Goal: Information Seeking & Learning: Find specific page/section

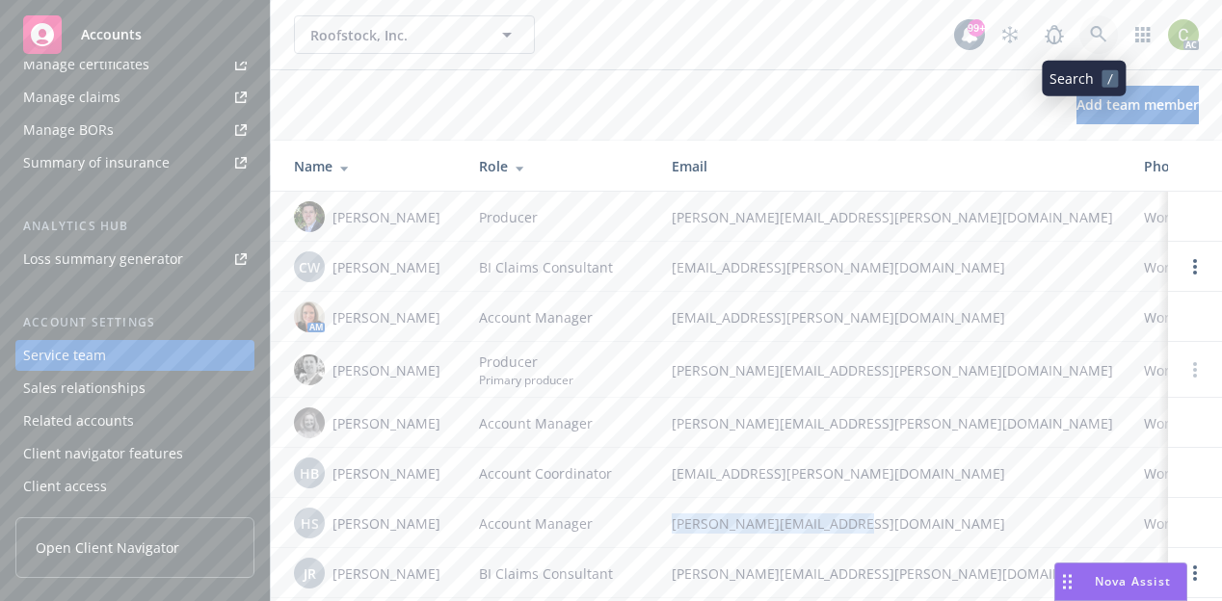
click at [1092, 34] on icon at bounding box center [1098, 34] width 17 height 17
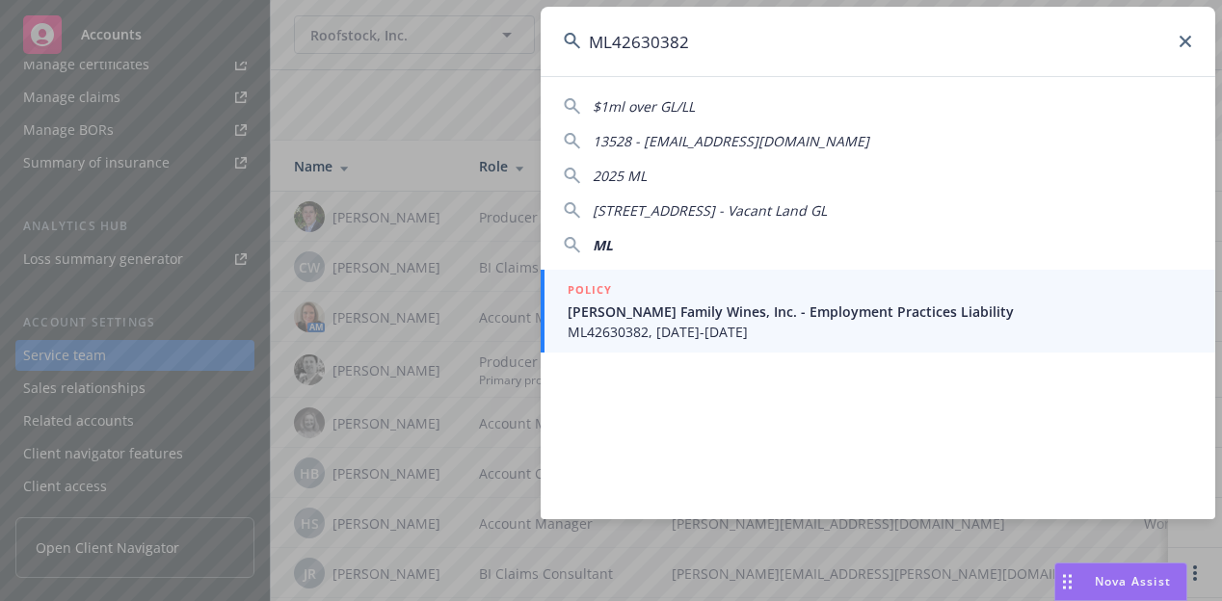
drag, startPoint x: 753, startPoint y: 45, endPoint x: 343, endPoint y: 112, distance: 414.9
click at [296, 107] on div "ML42630382 $1ml over GL/LL 13528 - [EMAIL_ADDRESS][DOMAIN_NAME] [STREET_ADDRESS…" at bounding box center [611, 300] width 1222 height 601
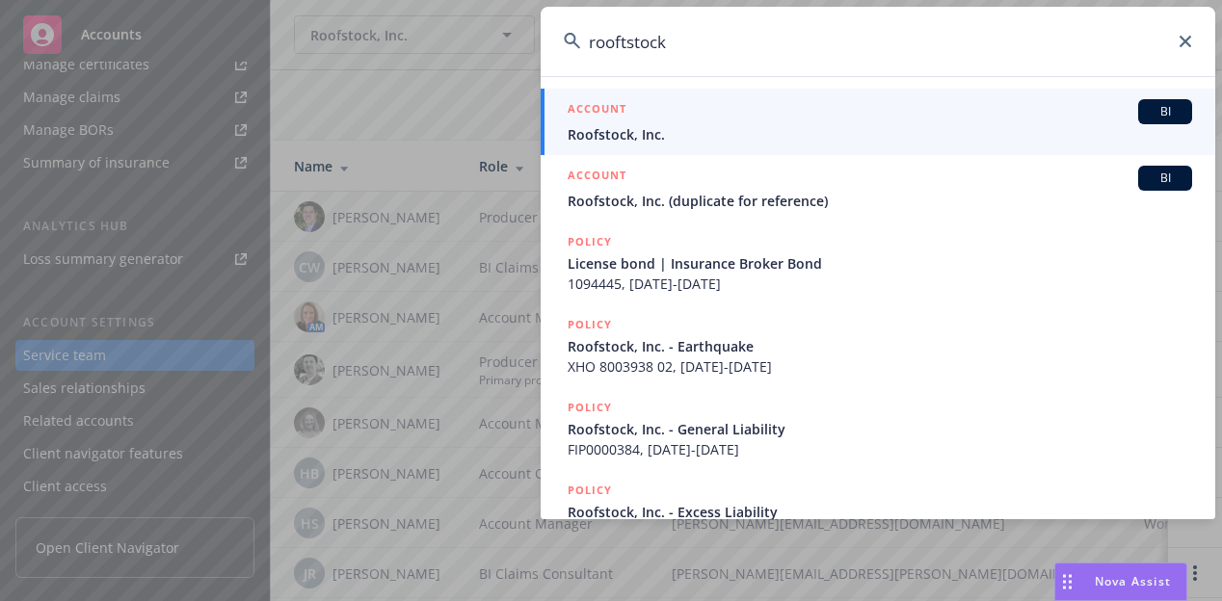
type input "rooftstock"
click at [912, 114] on div "ACCOUNT BI" at bounding box center [880, 111] width 624 height 25
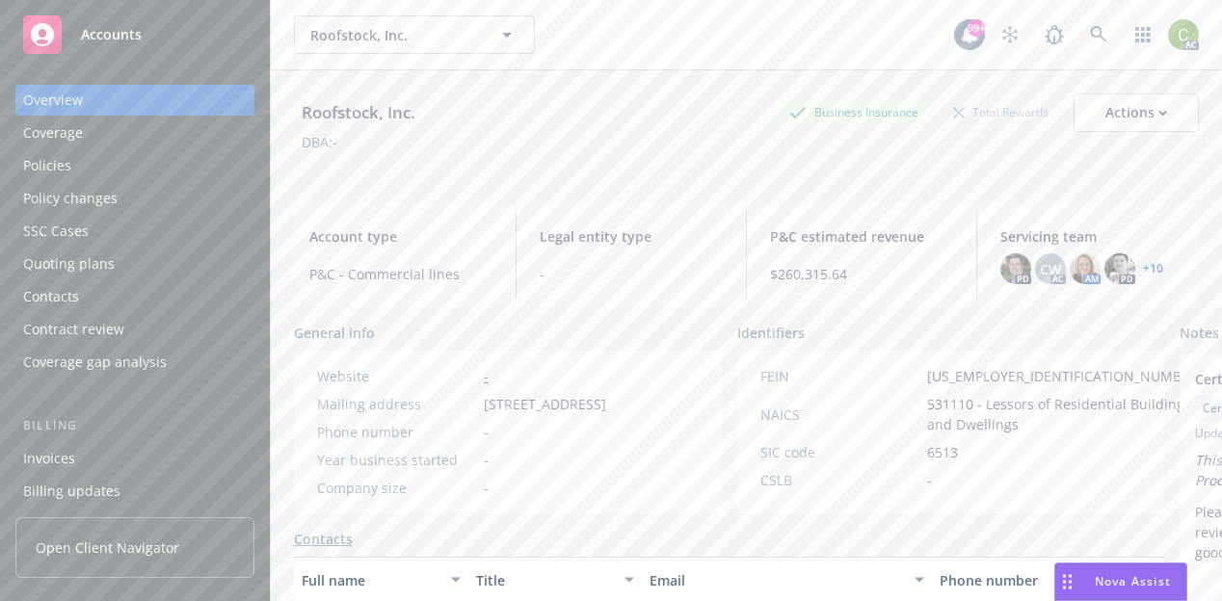
click at [88, 178] on div "Policies" at bounding box center [135, 165] width 224 height 31
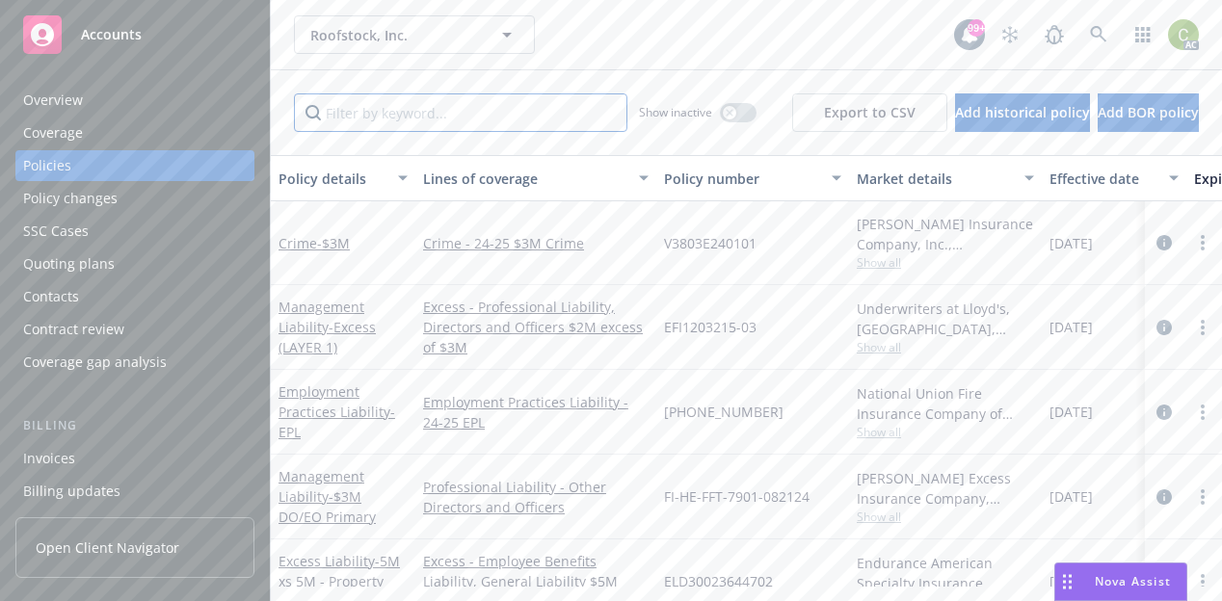
click at [378, 111] on input "Filter by keyword..." at bounding box center [460, 112] width 333 height 39
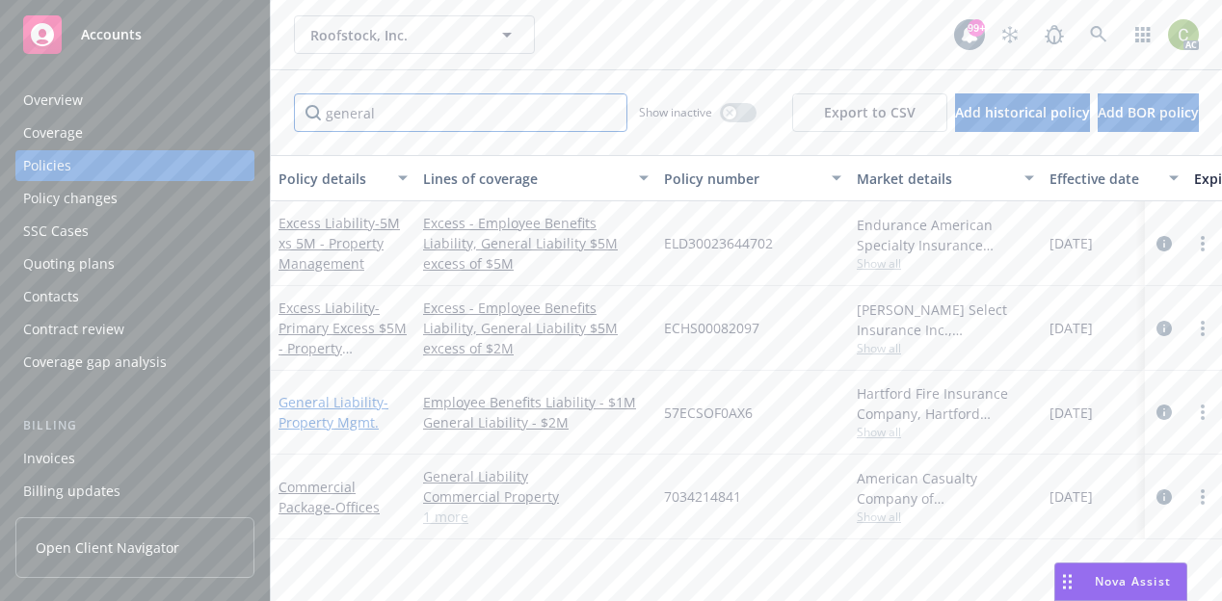
type input "general"
click at [323, 402] on link "General Liability - Property Mgmt." at bounding box center [333, 412] width 110 height 39
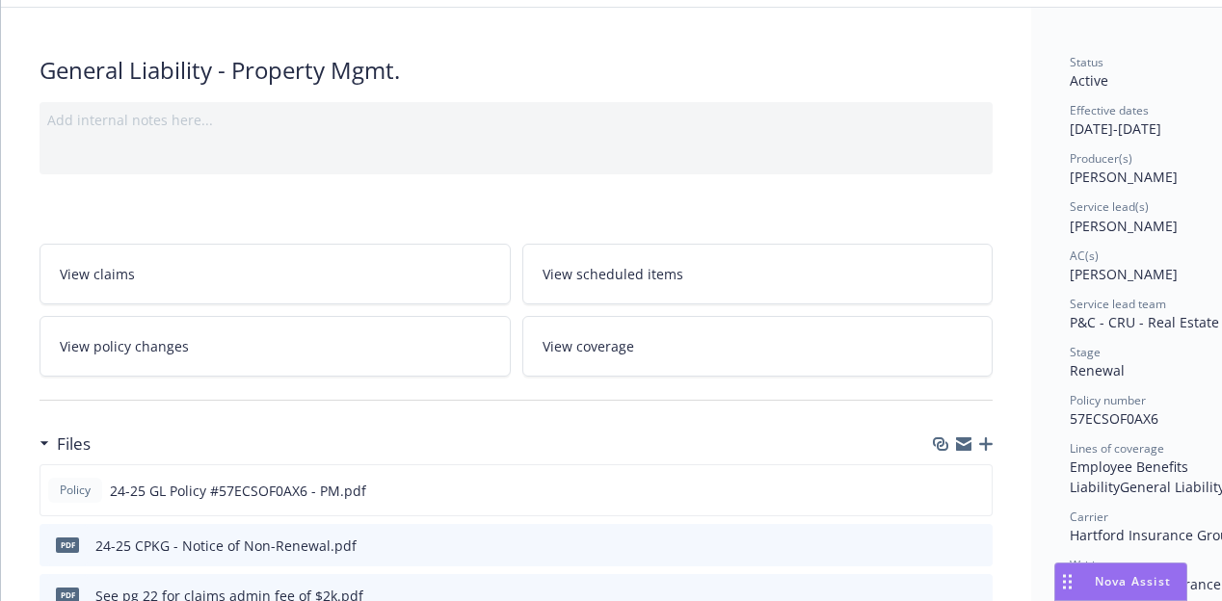
scroll to position [193, 0]
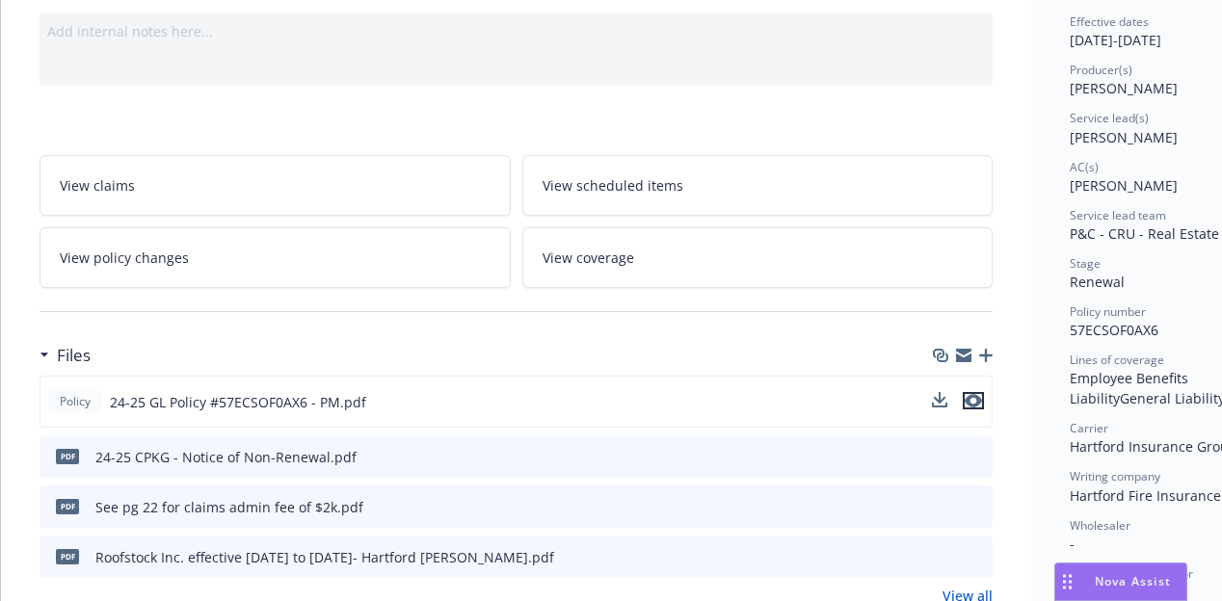
click at [978, 399] on icon "preview file" at bounding box center [973, 400] width 17 height 13
click at [969, 505] on icon "preview file" at bounding box center [974, 505] width 17 height 13
